Goal: Find specific page/section: Find specific page/section

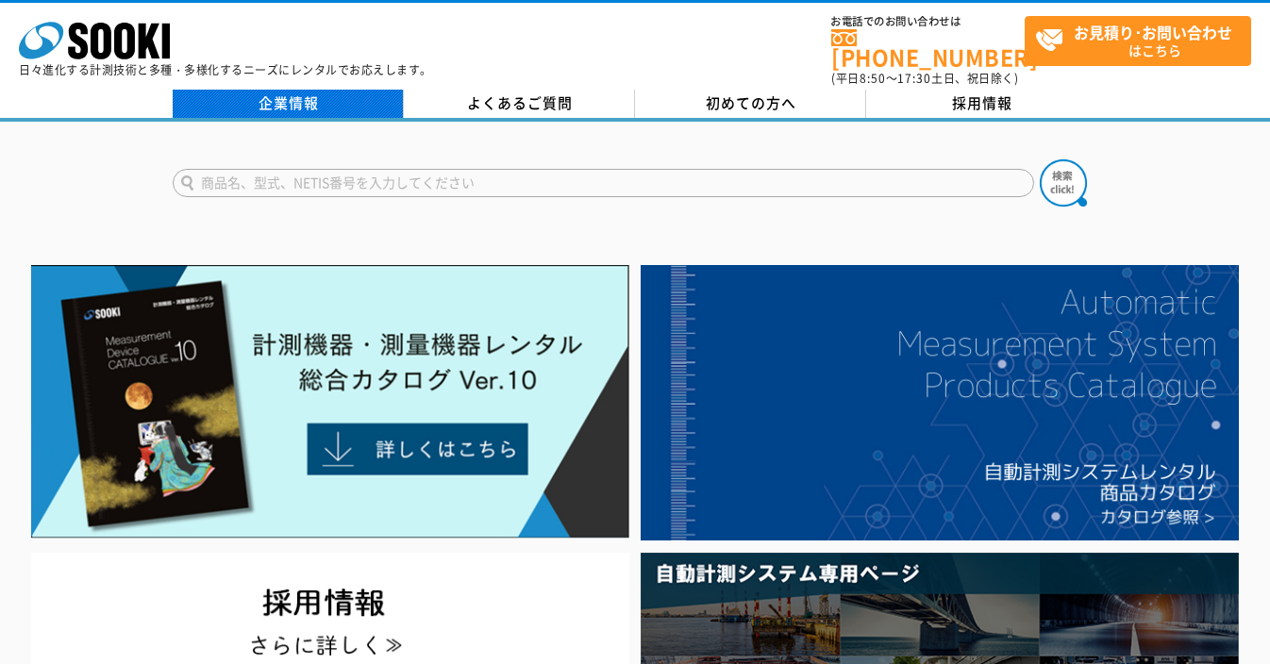
click at [310, 95] on link "企業情報" at bounding box center [288, 104] width 231 height 28
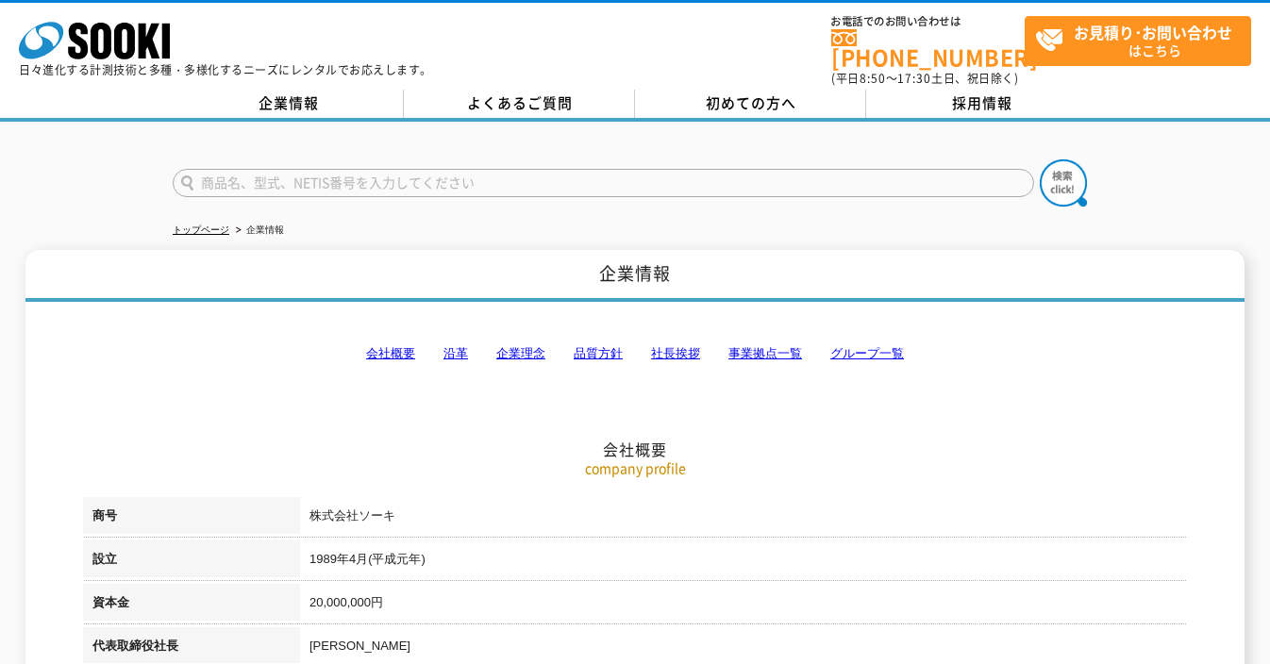
click at [392, 346] on link "会社概要" at bounding box center [390, 353] width 49 height 14
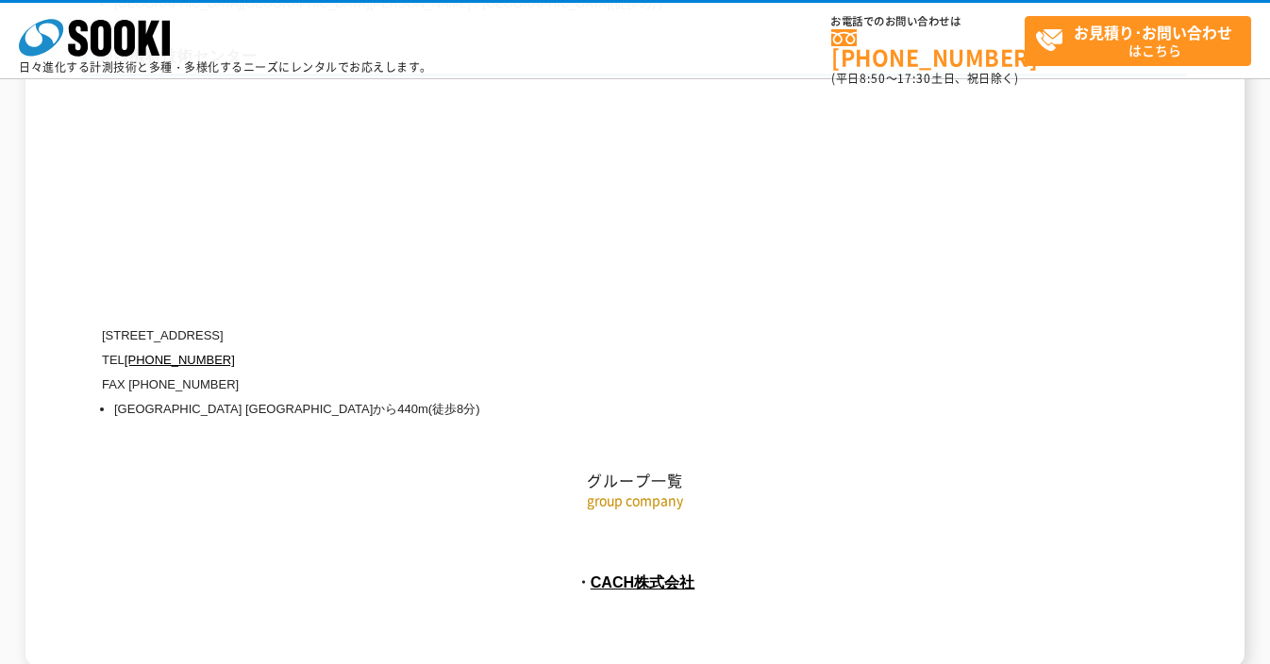
scroll to position [8674, 0]
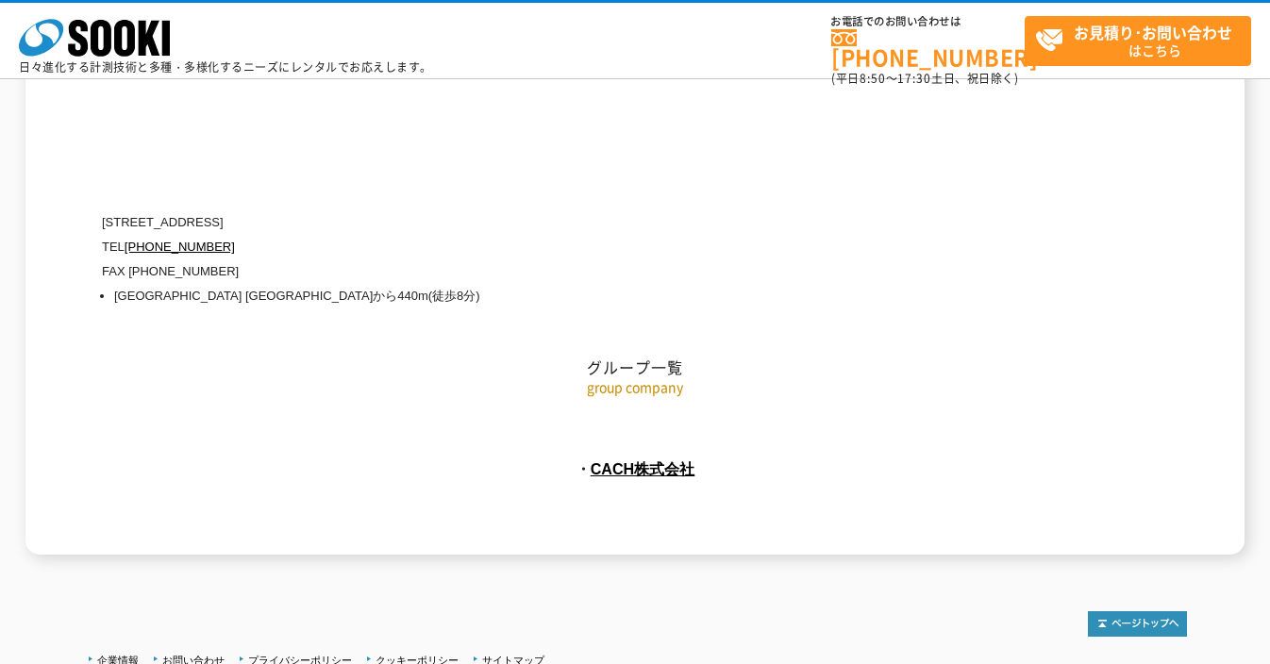
click at [188, 284] on h2 "グループ一覧" at bounding box center [635, 273] width 1104 height 209
